Goal: Information Seeking & Learning: Learn about a topic

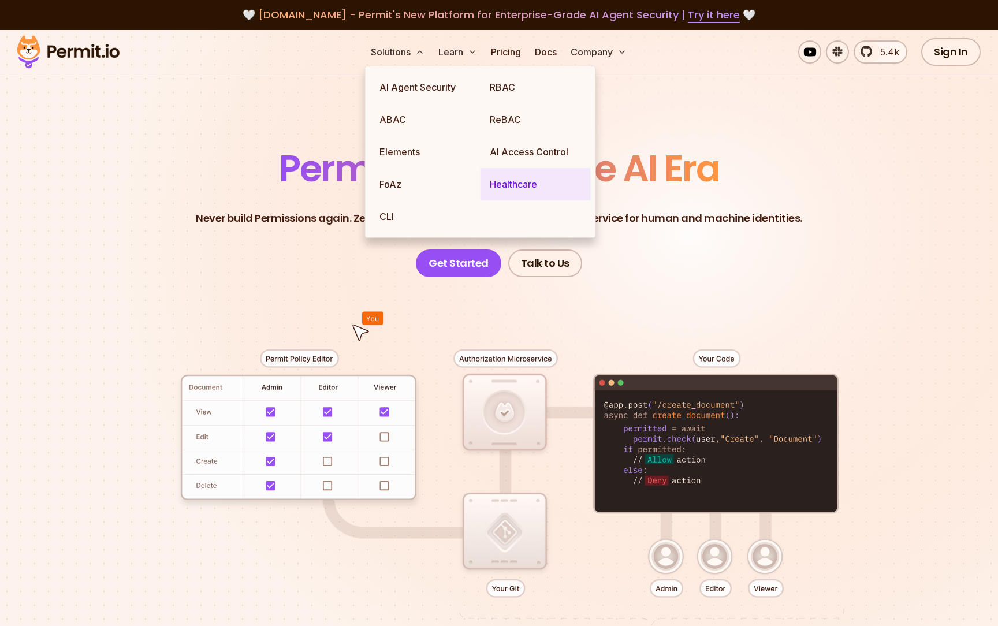
click at [521, 188] on link "Healthcare" at bounding box center [536, 184] width 110 height 32
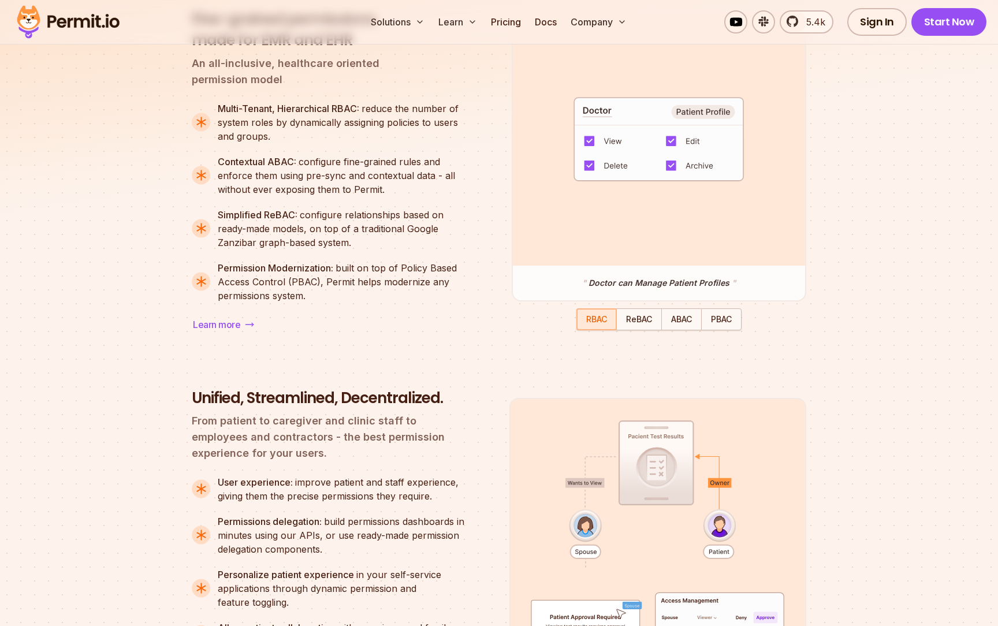
scroll to position [1037, 0]
click at [640, 324] on span "ReBAC" at bounding box center [639, 319] width 26 height 10
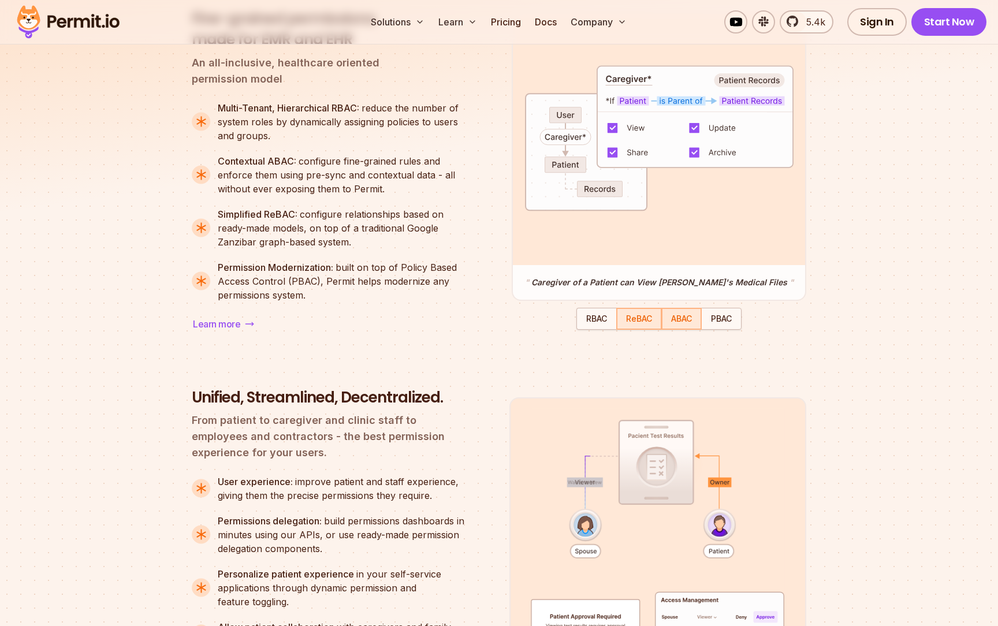
click at [686, 317] on span "ABAC" at bounding box center [681, 319] width 21 height 10
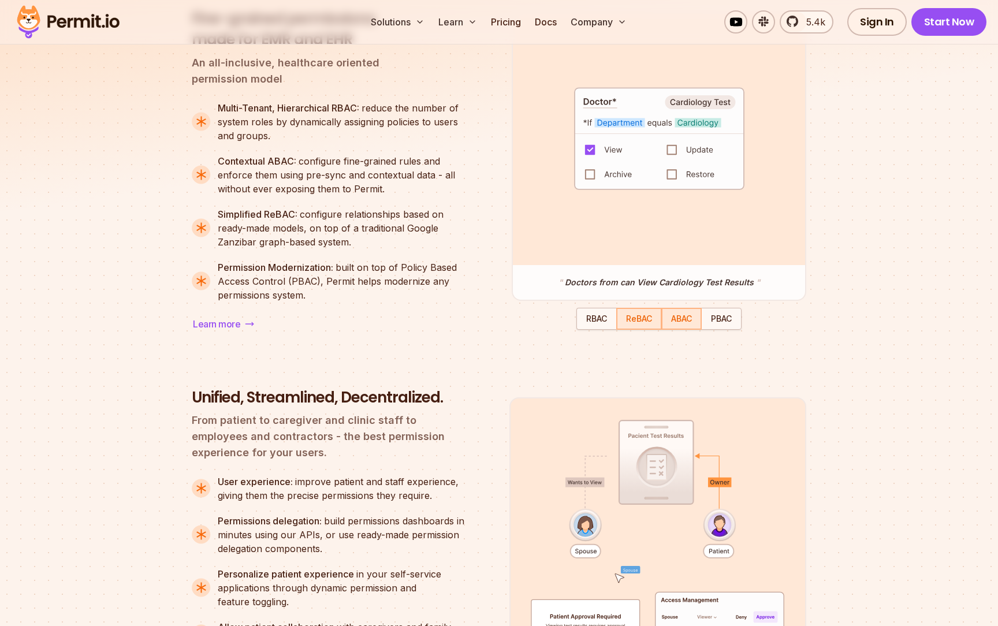
click at [642, 320] on span "ReBAC" at bounding box center [639, 319] width 26 height 10
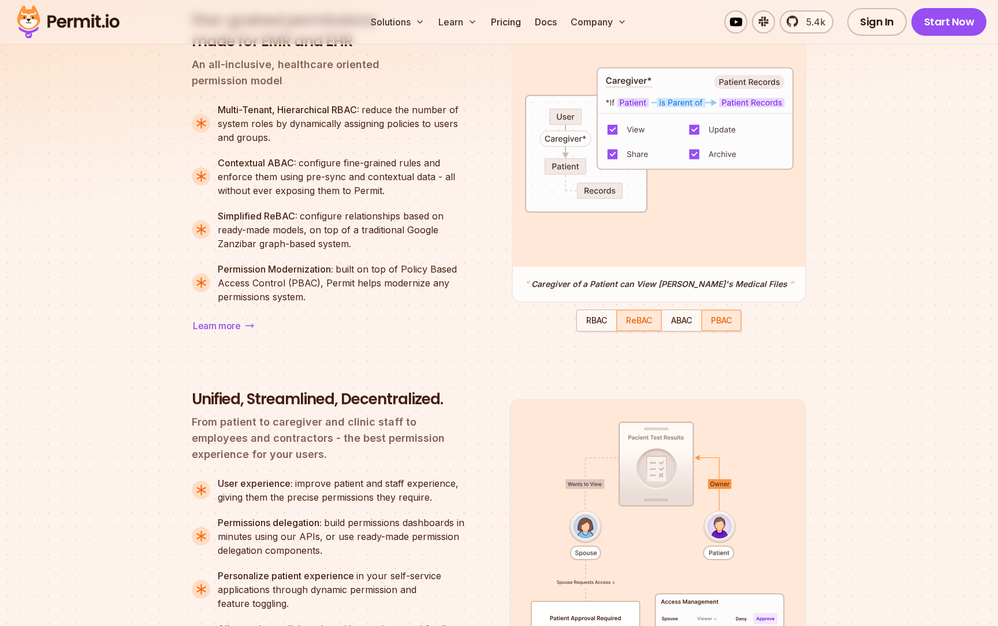
click at [721, 322] on span "PBAC" at bounding box center [721, 320] width 21 height 10
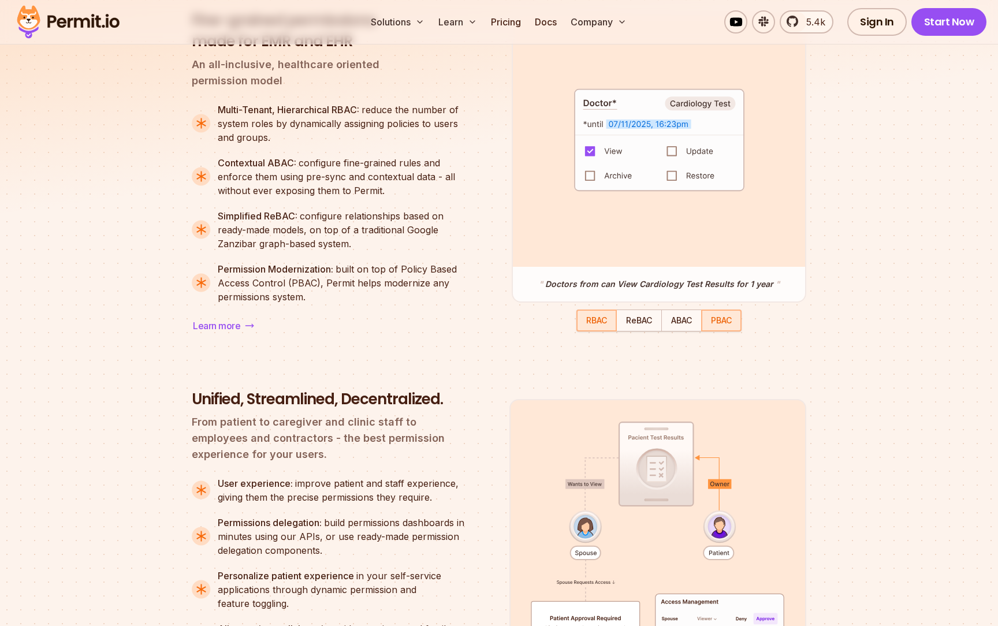
drag, startPoint x: 590, startPoint y: 322, endPoint x: 633, endPoint y: 317, distance: 43.7
click at [590, 322] on span "RBAC" at bounding box center [596, 320] width 21 height 10
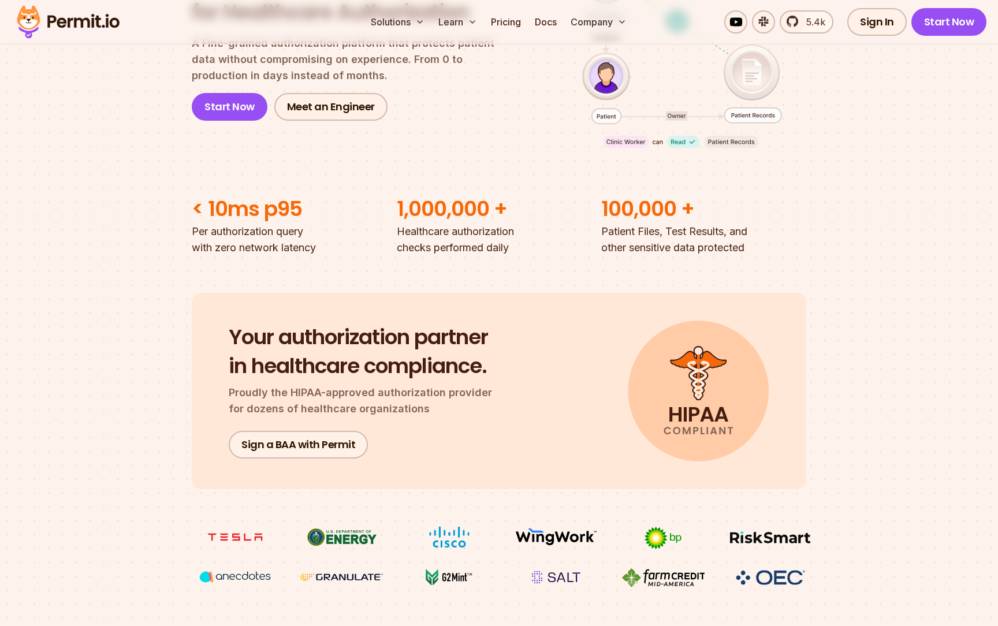
scroll to position [0, 0]
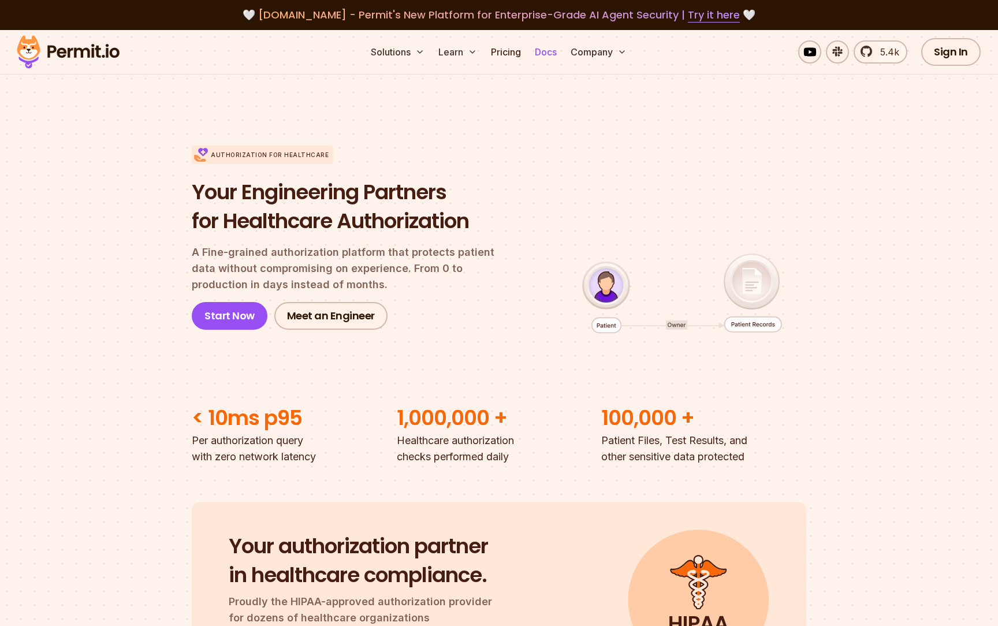
click at [549, 55] on link "Docs" at bounding box center [545, 51] width 31 height 23
